Goal: Information Seeking & Learning: Understand process/instructions

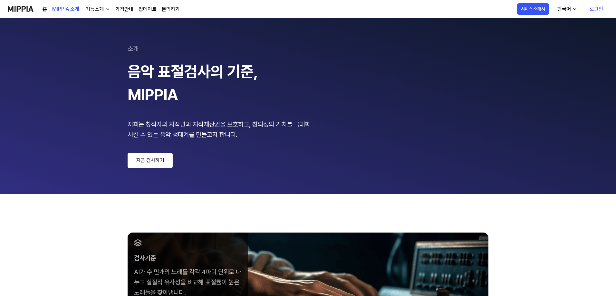
click at [81, 12] on div "홈 MIPPIA 소개 기능소개 가격안내 업데이트 문의하기" at bounding box center [111, 9] width 137 height 18
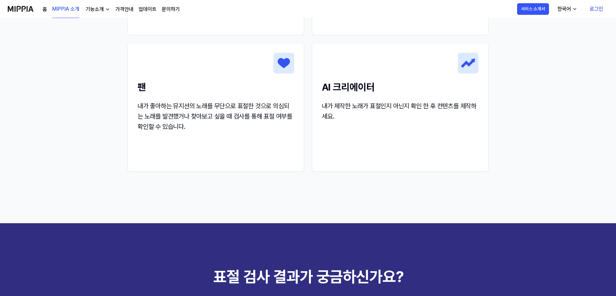
scroll to position [724, 0]
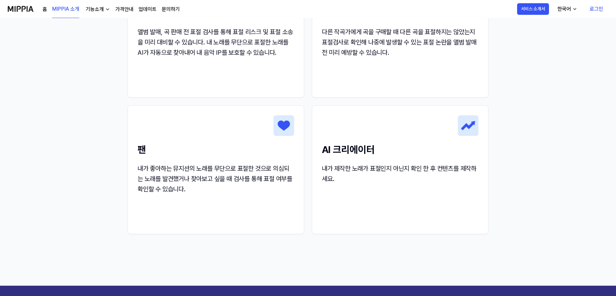
click at [25, 11] on img at bounding box center [21, 9] width 26 height 18
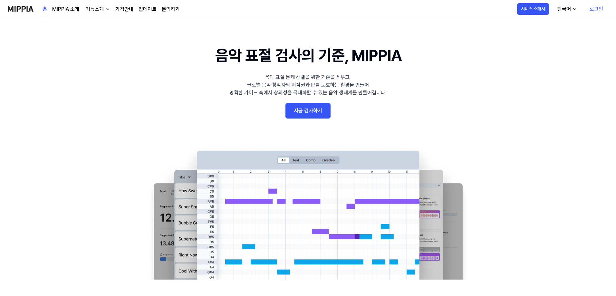
click at [98, 11] on div "기능소개" at bounding box center [94, 9] width 21 height 8
click at [99, 24] on link "표절 검사" at bounding box center [97, 23] width 62 height 13
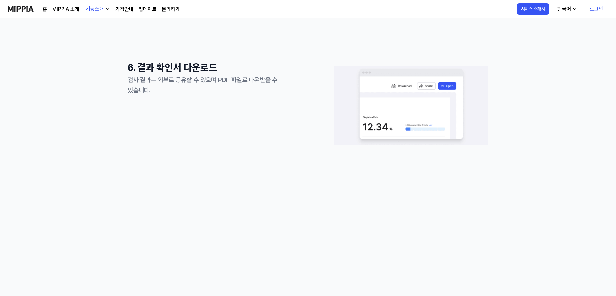
scroll to position [741, 0]
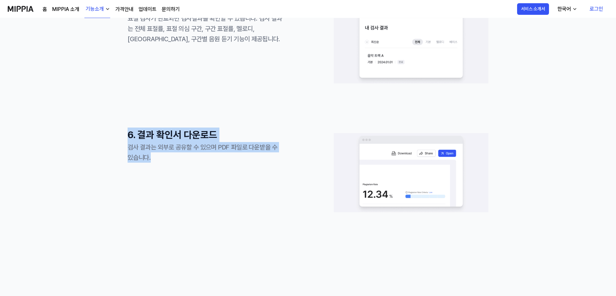
drag, startPoint x: 185, startPoint y: 155, endPoint x: 162, endPoint y: 144, distance: 25.8
click at [191, 158] on div "검사 결과는 외부로 공유할 수 있으며 PDF 파일로 다운받을 수 있습니다." at bounding box center [205, 152] width 155 height 21
